Goal: Task Accomplishment & Management: Manage account settings

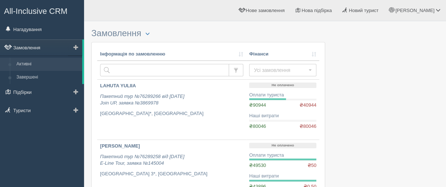
click at [35, 47] on link "Замовлення" at bounding box center [41, 47] width 82 height 16
click at [30, 30] on link "Нагадування" at bounding box center [42, 29] width 84 height 16
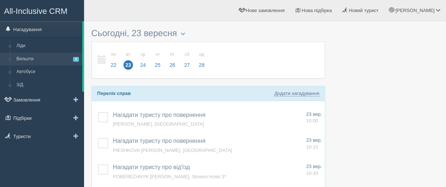
click at [28, 57] on link "Вильоти 3" at bounding box center [47, 59] width 69 height 13
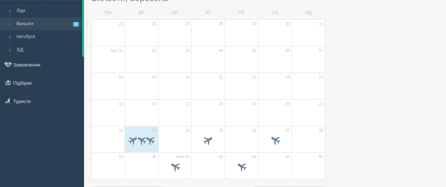
scroll to position [73, 0]
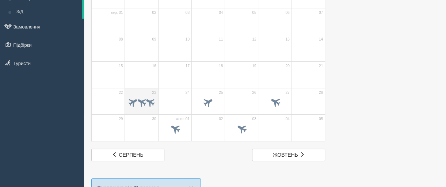
click at [141, 92] on td "23" at bounding box center [141, 101] width 33 height 27
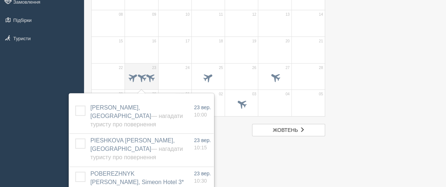
scroll to position [110, 0]
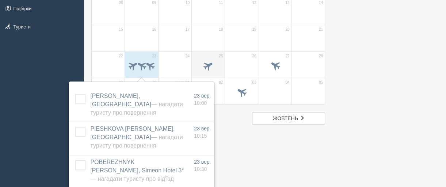
click at [205, 51] on td "25" at bounding box center [207, 64] width 33 height 27
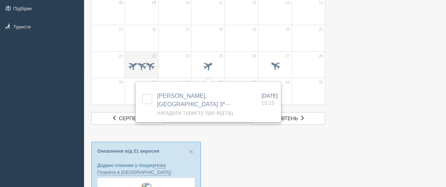
click at [137, 57] on td "23" at bounding box center [141, 64] width 33 height 27
